Goal: Register for event/course

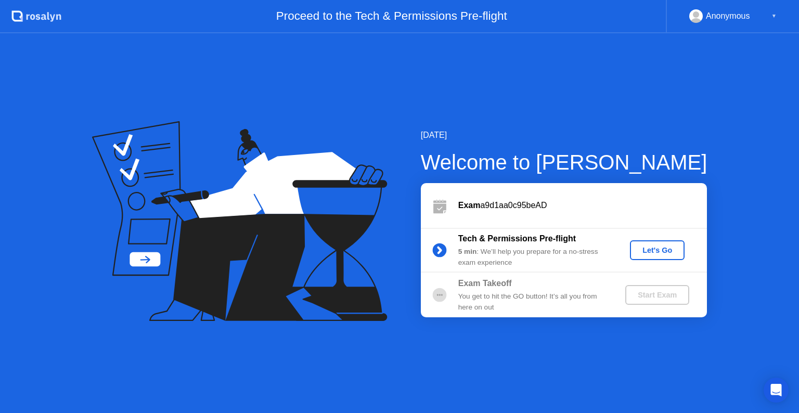
click at [649, 249] on div "Let's Go" at bounding box center [657, 250] width 46 height 8
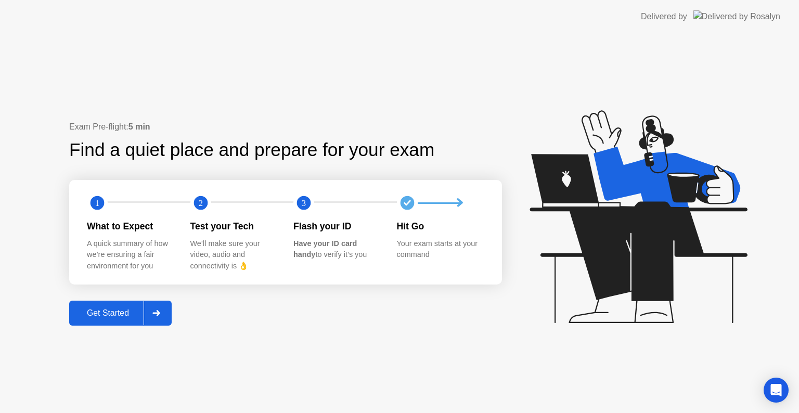
click at [108, 317] on div "Get Started" at bounding box center [107, 312] width 71 height 9
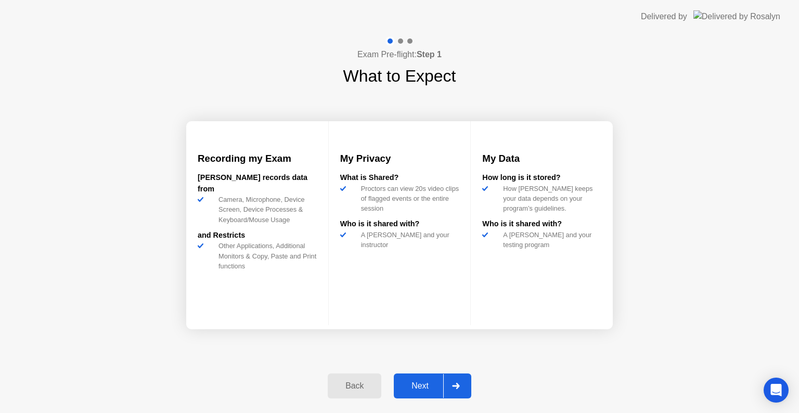
click at [410, 383] on div "Next" at bounding box center [420, 385] width 46 height 9
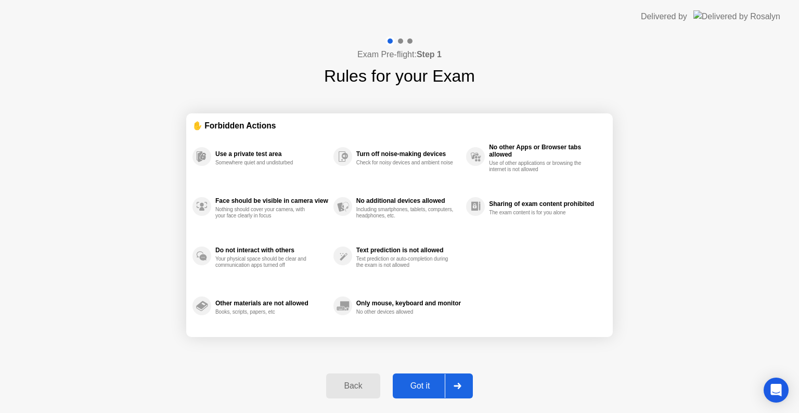
click at [418, 385] on div "Got it" at bounding box center [420, 385] width 49 height 9
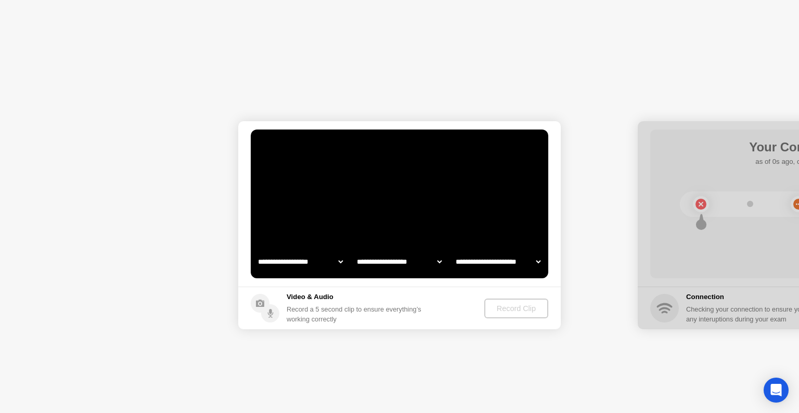
select select "**********"
select select "*******"
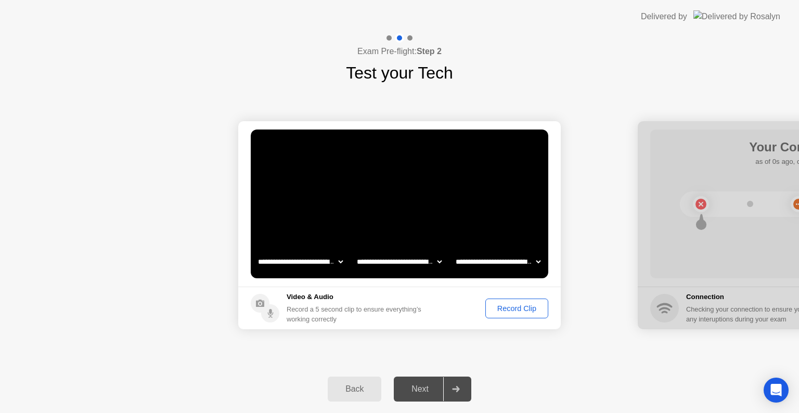
click at [431, 389] on div "Next" at bounding box center [420, 388] width 46 height 9
click at [456, 386] on icon at bounding box center [456, 389] width 8 height 6
click at [521, 307] on div "Record Clip" at bounding box center [517, 308] width 56 height 8
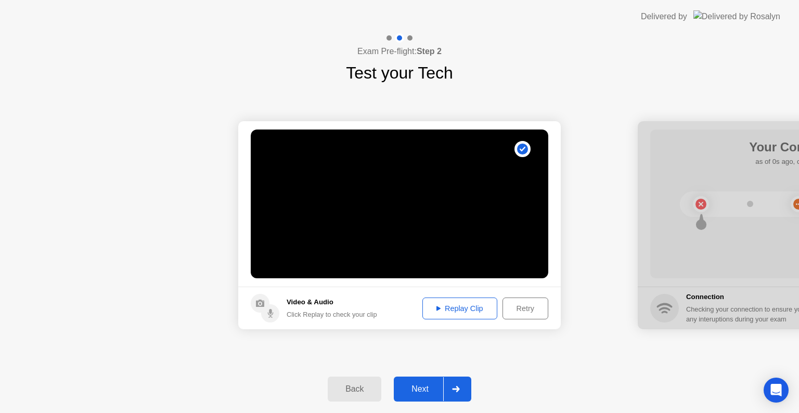
click at [456, 390] on icon at bounding box center [456, 389] width 8 height 6
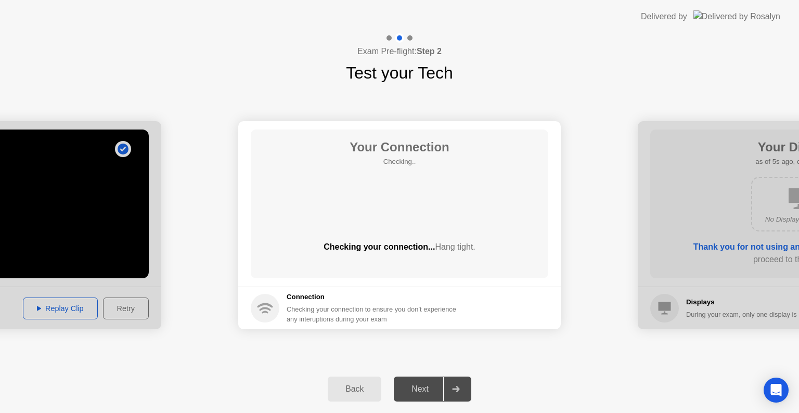
click at [267, 302] on icon at bounding box center [265, 308] width 29 height 29
click at [303, 298] on h5 "Connection" at bounding box center [375, 297] width 176 height 10
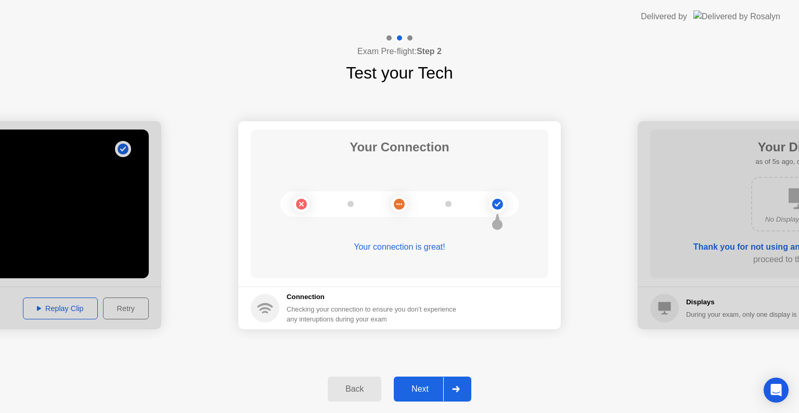
click at [423, 389] on div "Next" at bounding box center [420, 388] width 46 height 9
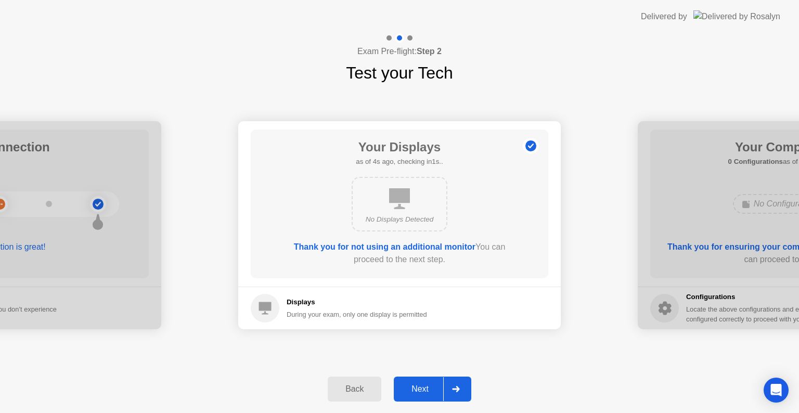
click at [428, 388] on div "Next" at bounding box center [420, 388] width 46 height 9
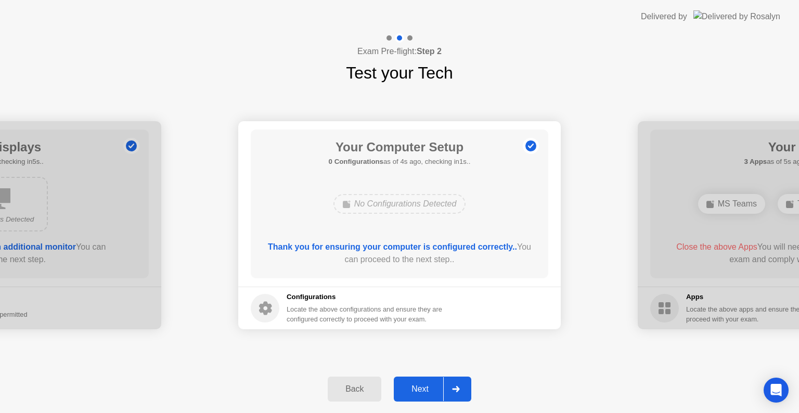
click at [431, 389] on div "Next" at bounding box center [420, 388] width 46 height 9
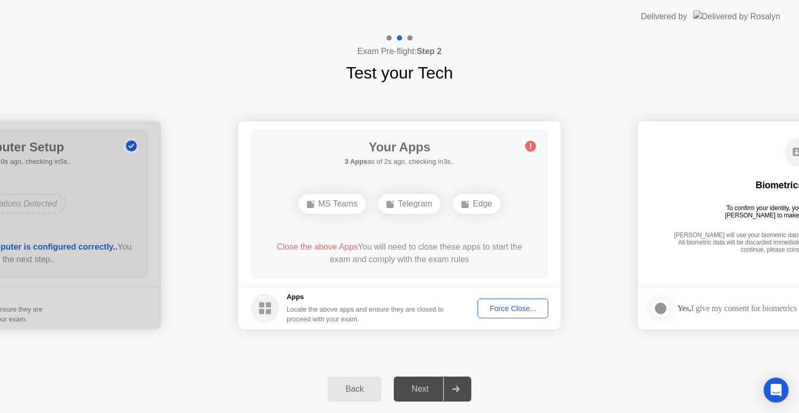
click at [498, 310] on div "Force Close..." at bounding box center [512, 308] width 63 height 8
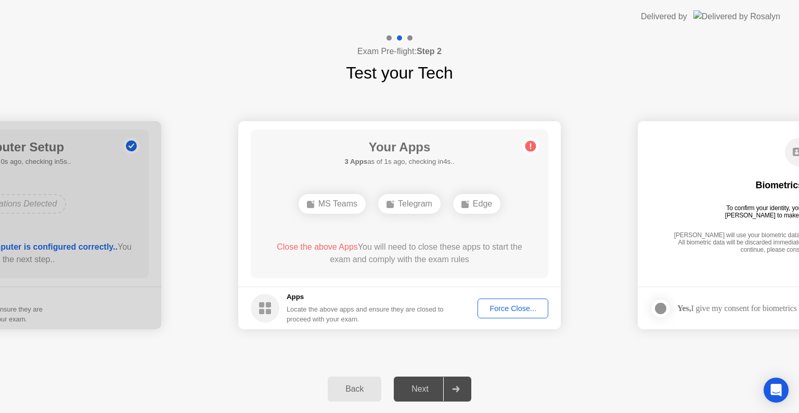
click at [499, 308] on div "Force Close..." at bounding box center [512, 308] width 63 height 8
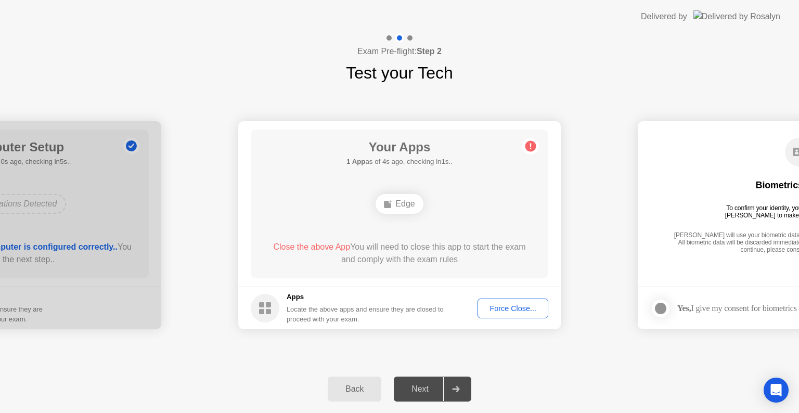
click at [492, 308] on div "Force Close..." at bounding box center [512, 308] width 63 height 8
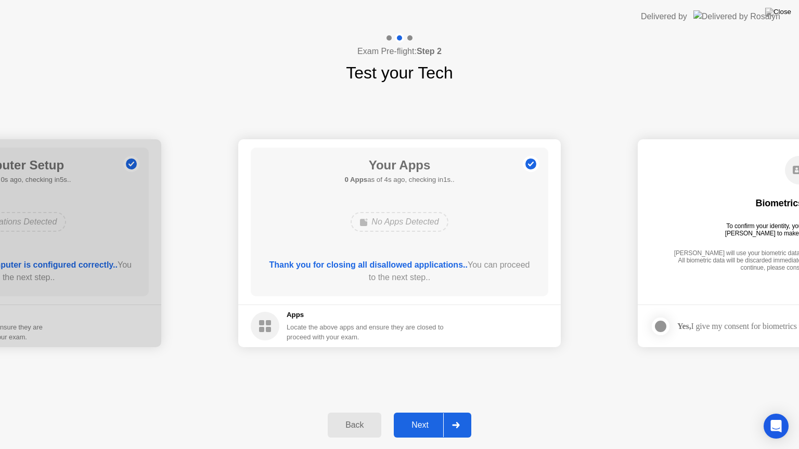
click at [432, 412] on div "Next" at bounding box center [420, 425] width 46 height 9
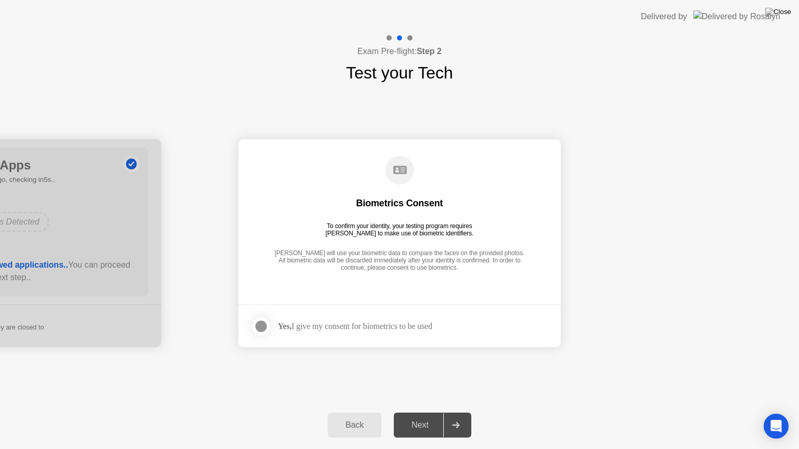
click at [260, 324] on div at bounding box center [261, 326] width 12 height 12
click at [421, 412] on div "Next" at bounding box center [420, 425] width 46 height 9
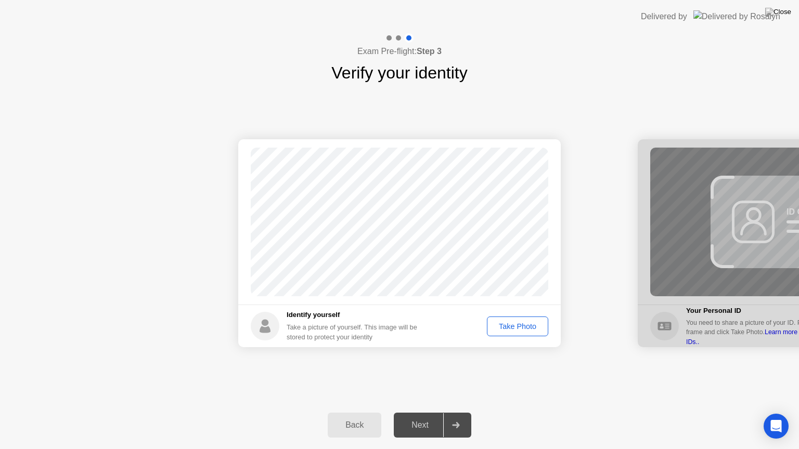
click at [509, 322] on div "Take Photo" at bounding box center [517, 326] width 54 height 8
click at [425, 412] on div "Next" at bounding box center [420, 425] width 46 height 9
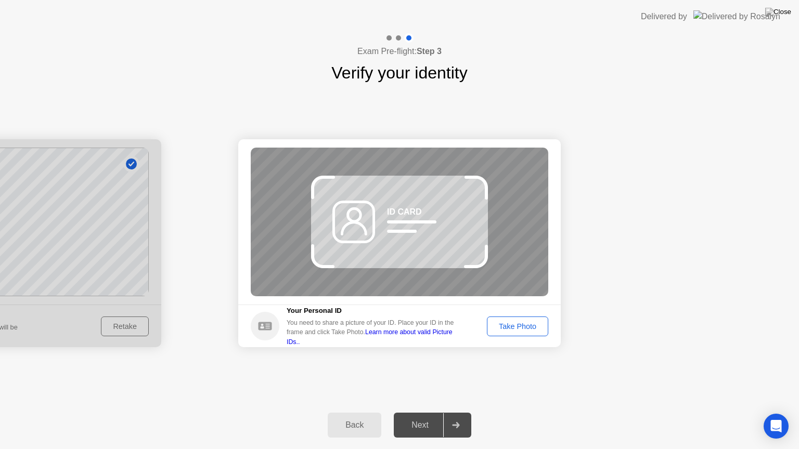
click at [519, 322] on div "Take Photo" at bounding box center [517, 326] width 54 height 8
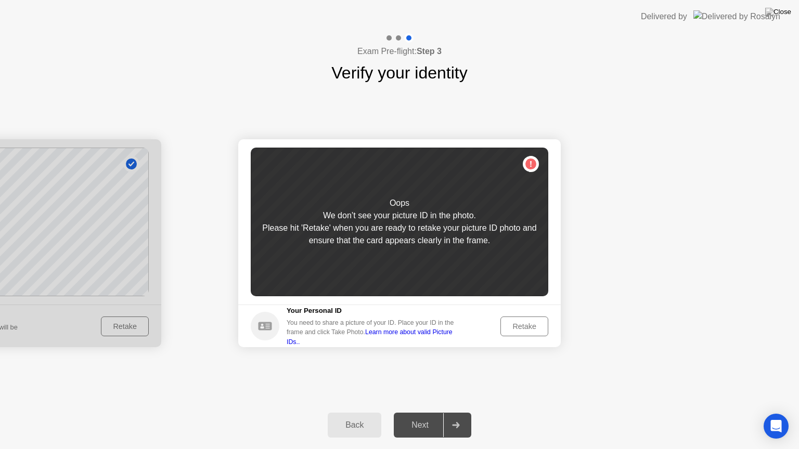
click at [521, 322] on div "Retake" at bounding box center [524, 326] width 41 height 8
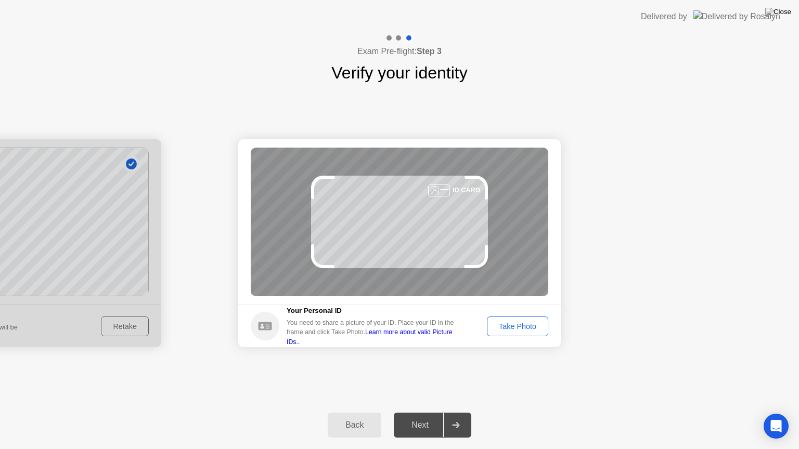
click at [260, 327] on icon at bounding box center [265, 326] width 14 height 8
click at [525, 325] on div "Take Photo" at bounding box center [517, 326] width 54 height 8
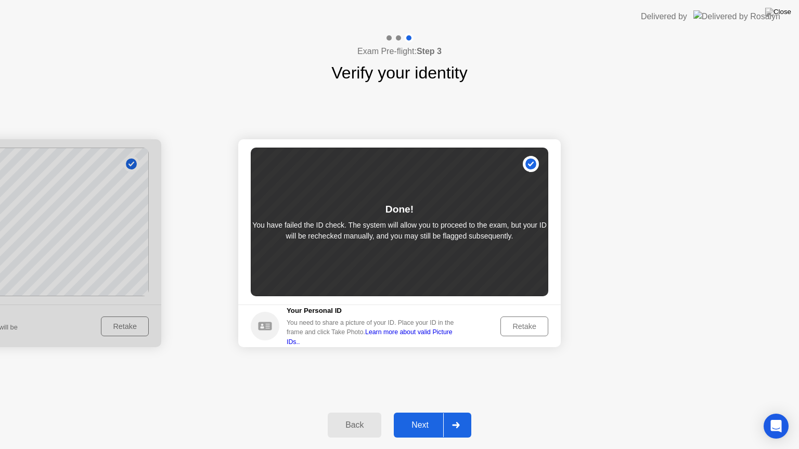
click at [432, 412] on div "Next" at bounding box center [420, 425] width 46 height 9
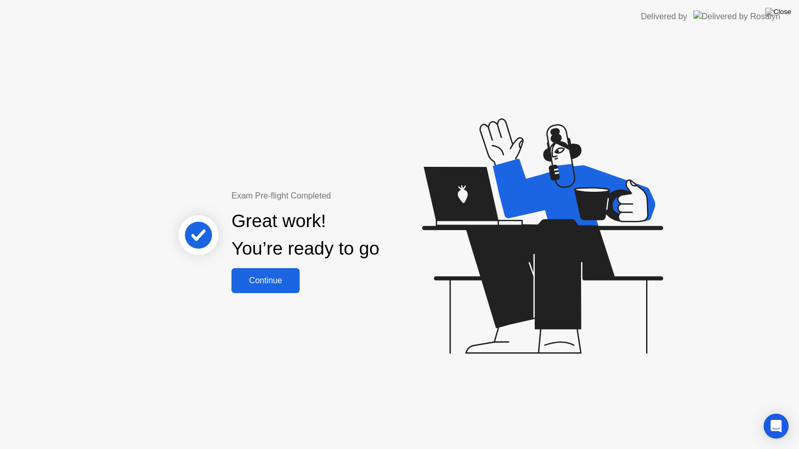
click at [270, 278] on div "Continue" at bounding box center [266, 280] width 62 height 9
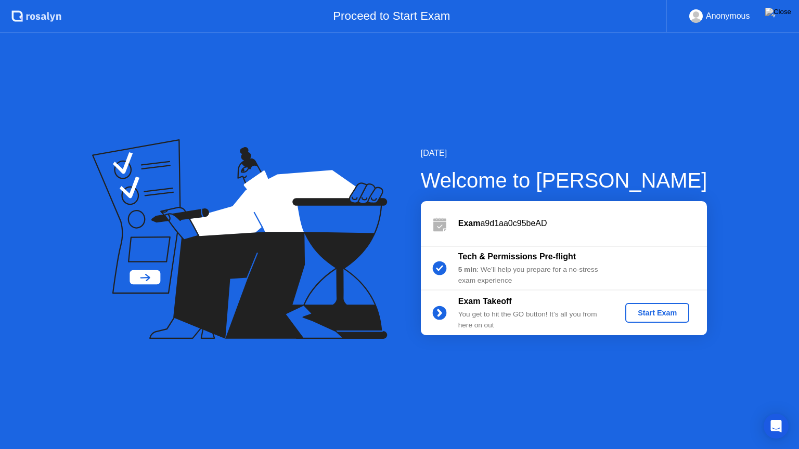
click at [649, 315] on div "Start Exam" at bounding box center [657, 313] width 56 height 8
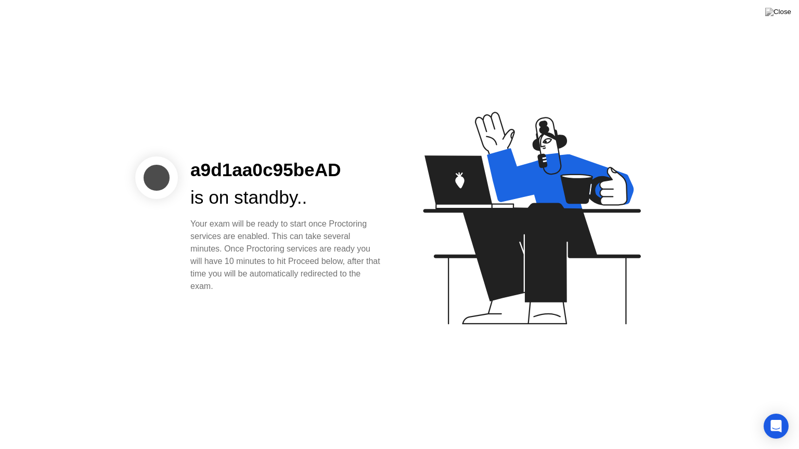
click at [156, 177] on div at bounding box center [157, 178] width 3 height 3
click at [273, 225] on div "Your exam will be ready to start once Proctoring services are enabled. This can…" at bounding box center [286, 255] width 192 height 75
click at [316, 202] on div "is on standby.." at bounding box center [286, 198] width 192 height 28
click at [588, 207] on icon at bounding box center [529, 223] width 268 height 266
click at [189, 222] on div "a9d1aa0c95beAD is on standby.. Your exam will be ready to start once Proctoring…" at bounding box center [286, 225] width 217 height 136
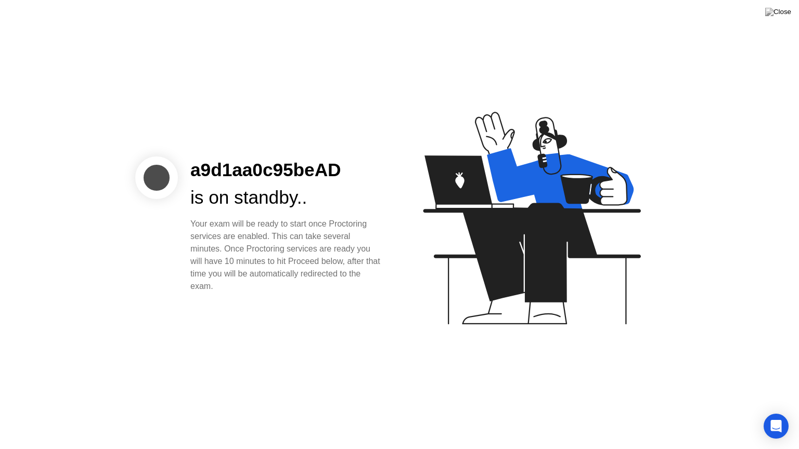
drag, startPoint x: 191, startPoint y: 222, endPoint x: 230, endPoint y: 285, distance: 74.5
click at [230, 285] on div "Your exam will be ready to start once Proctoring services are enabled. This can…" at bounding box center [286, 255] width 192 height 75
copy div "Your exam will be ready to start once Proctoring services are enabled. This can…"
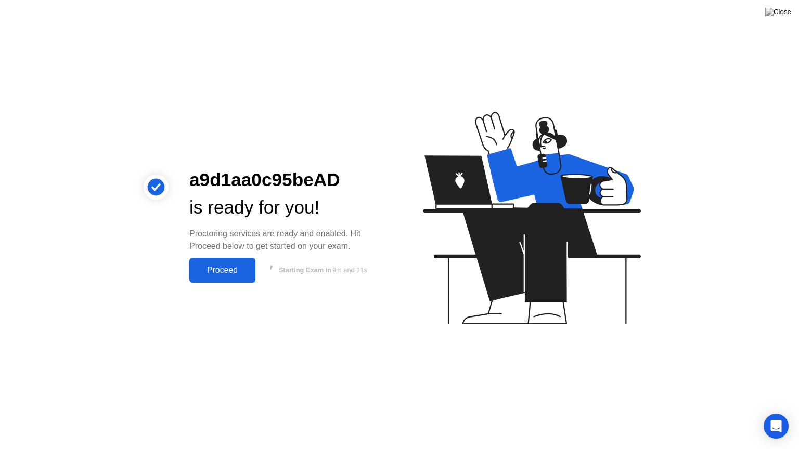
click at [218, 272] on div "Proceed" at bounding box center [222, 270] width 60 height 9
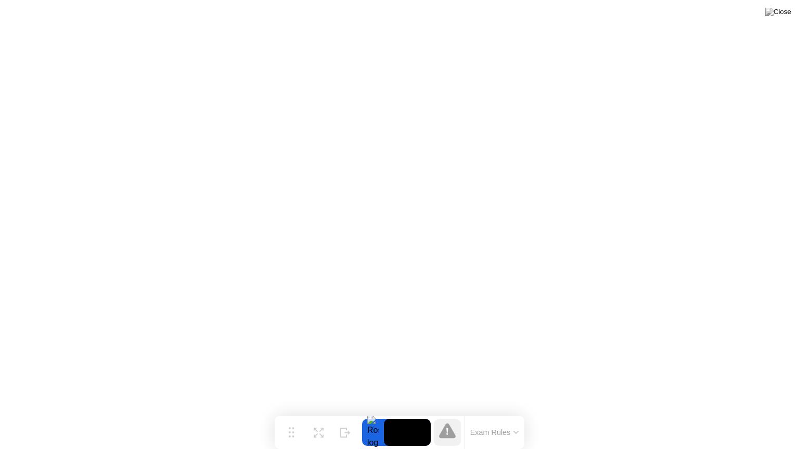
click at [515, 412] on icon at bounding box center [515, 432] width 5 height 3
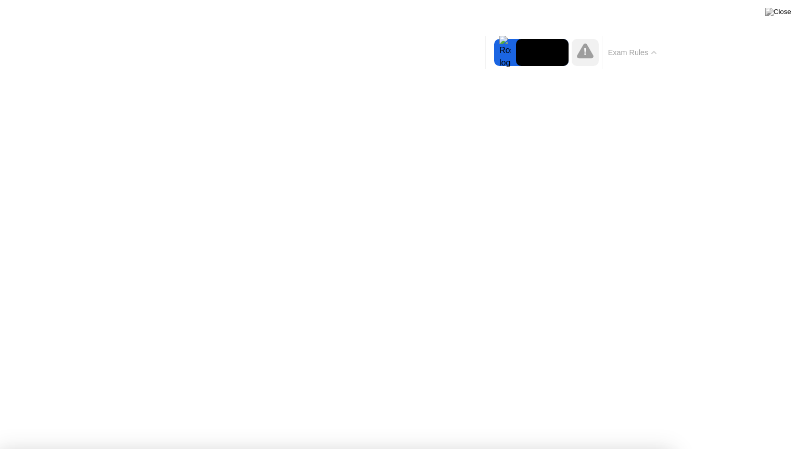
click at [655, 51] on icon at bounding box center [653, 52] width 5 height 3
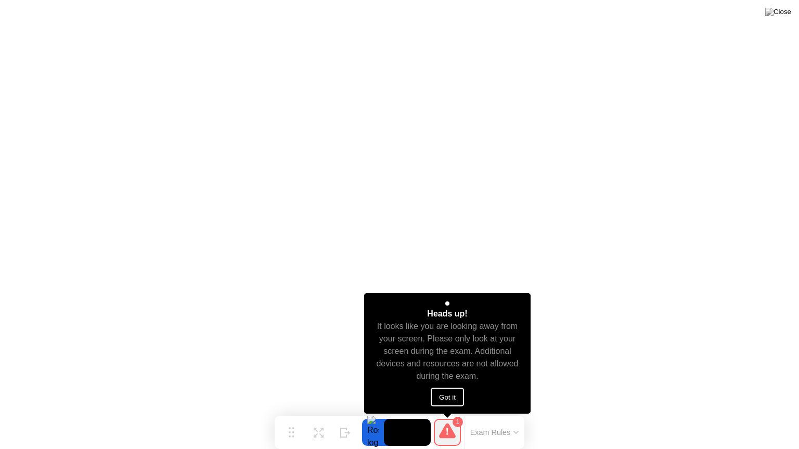
click at [451, 397] on button "Got it" at bounding box center [447, 397] width 33 height 19
